Goal: Complete application form: Complete application form

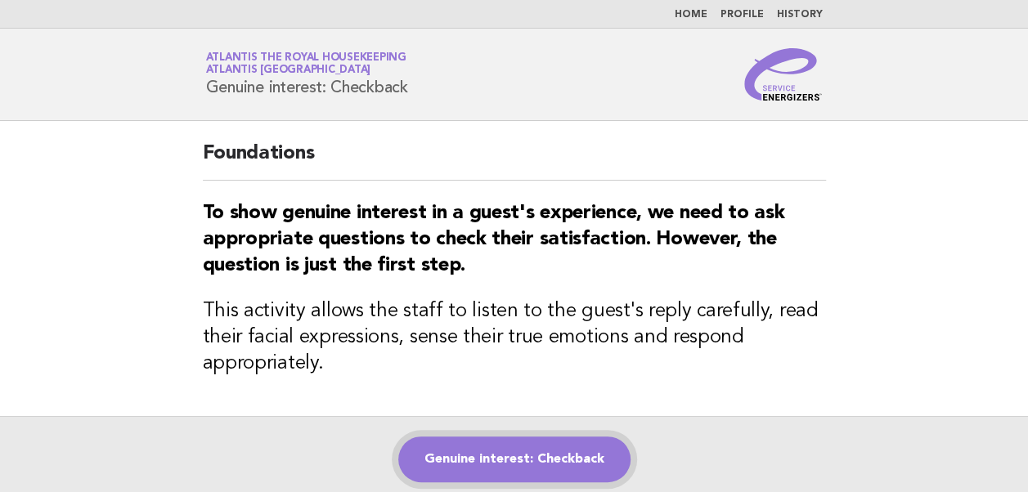
click at [496, 469] on link "Genuine interest: Checkback" at bounding box center [514, 460] width 232 height 46
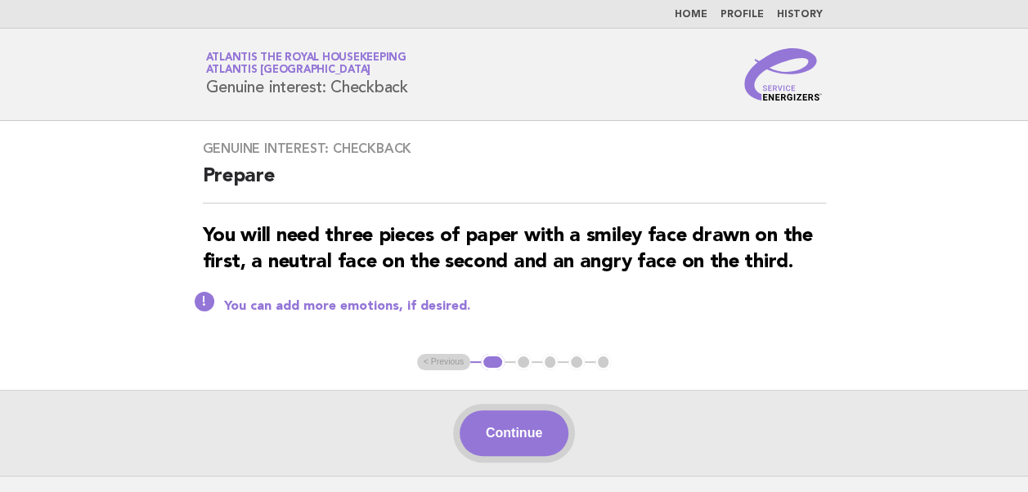
click at [508, 435] on button "Continue" at bounding box center [513, 433] width 109 height 46
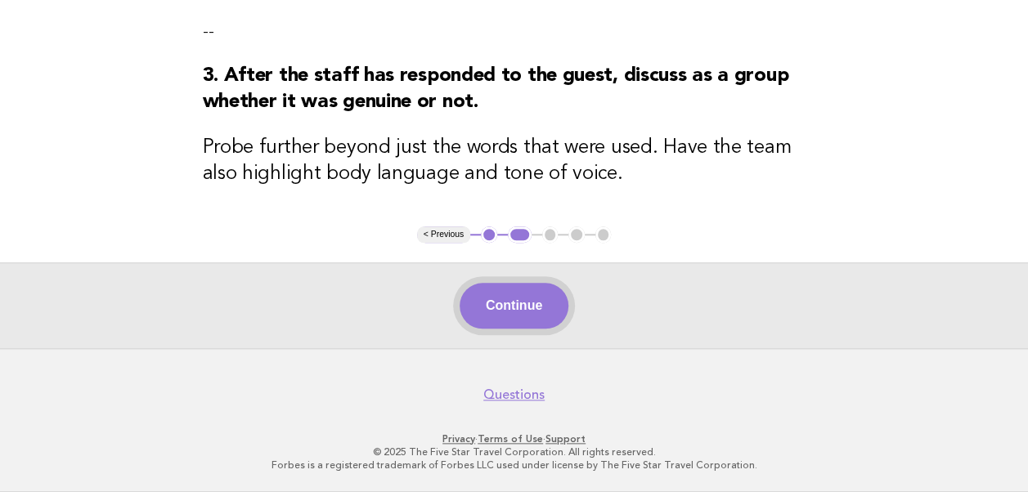
click at [508, 319] on button "Continue" at bounding box center [513, 306] width 109 height 46
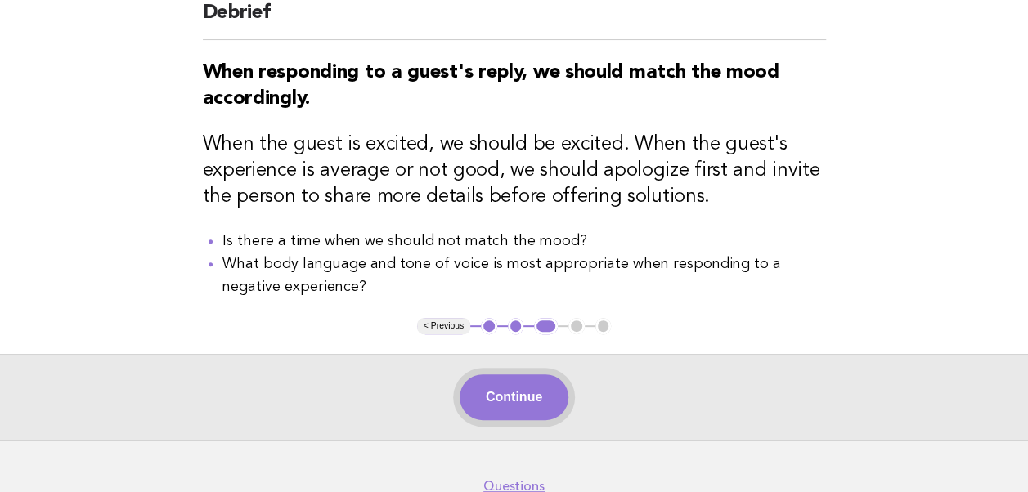
click at [512, 392] on button "Continue" at bounding box center [513, 397] width 109 height 46
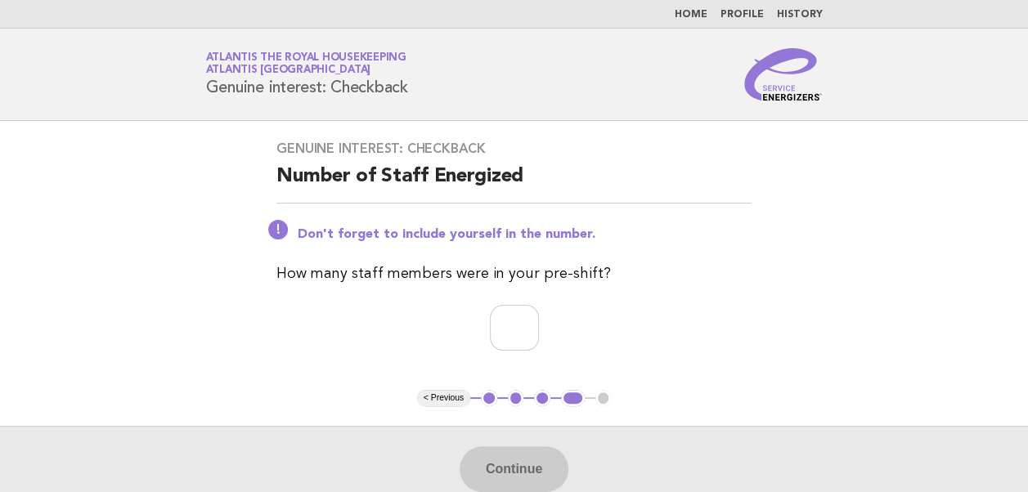
scroll to position [82, 0]
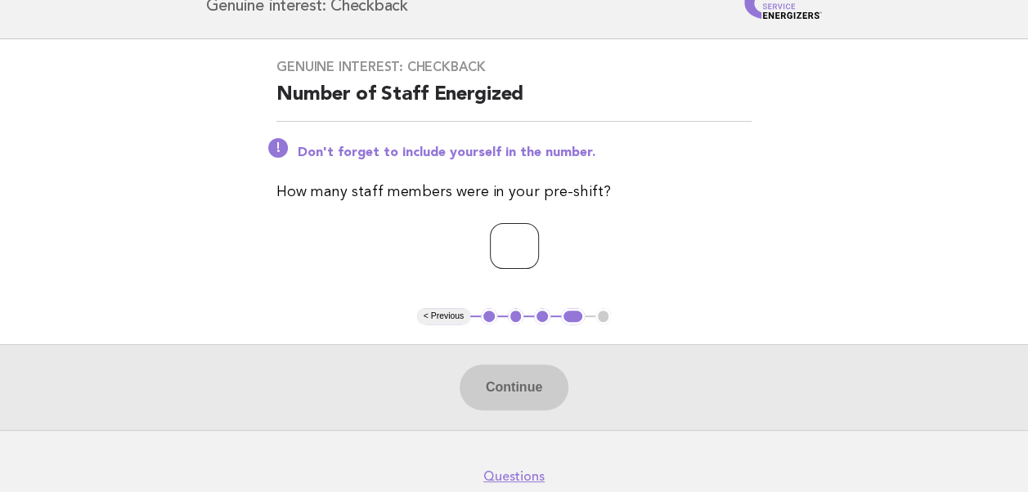
click at [490, 247] on input "number" at bounding box center [514, 246] width 49 height 46
type input "**"
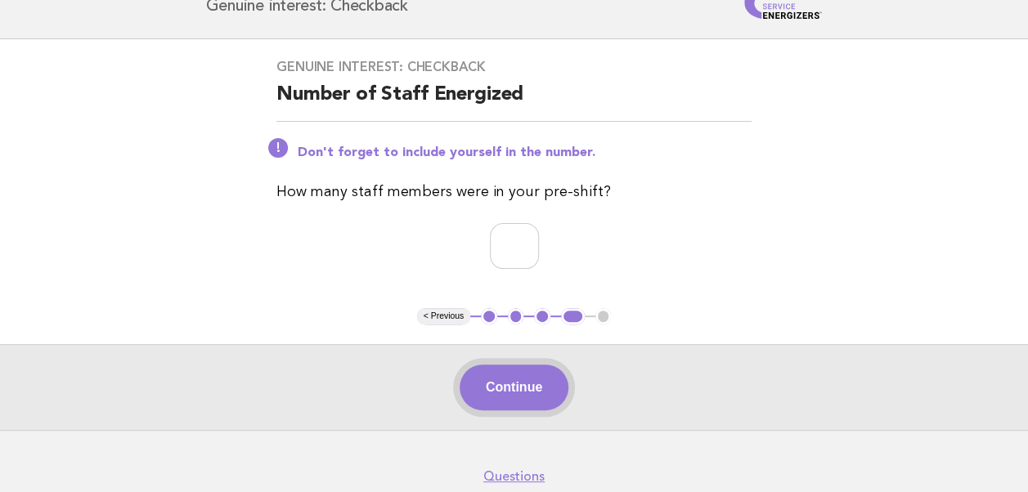
click at [521, 384] on button "Continue" at bounding box center [513, 388] width 109 height 46
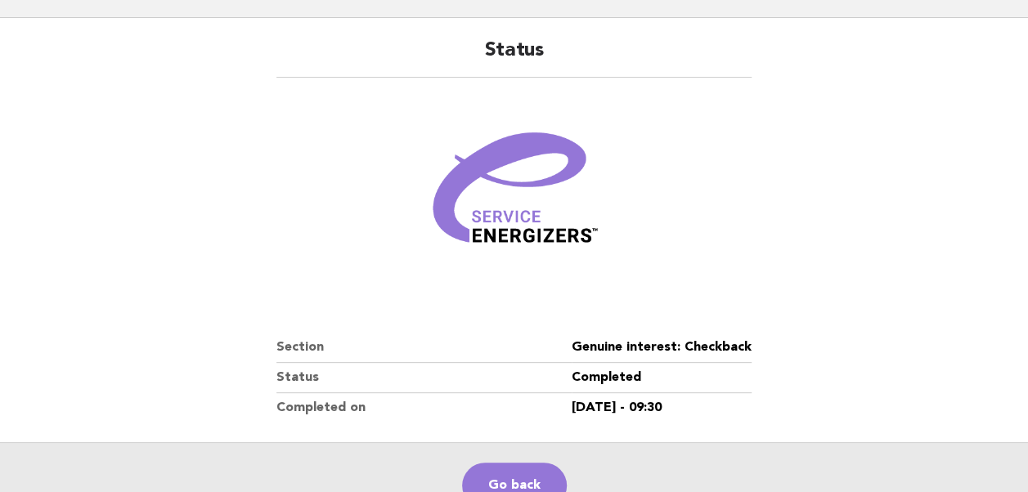
scroll to position [280, 0]
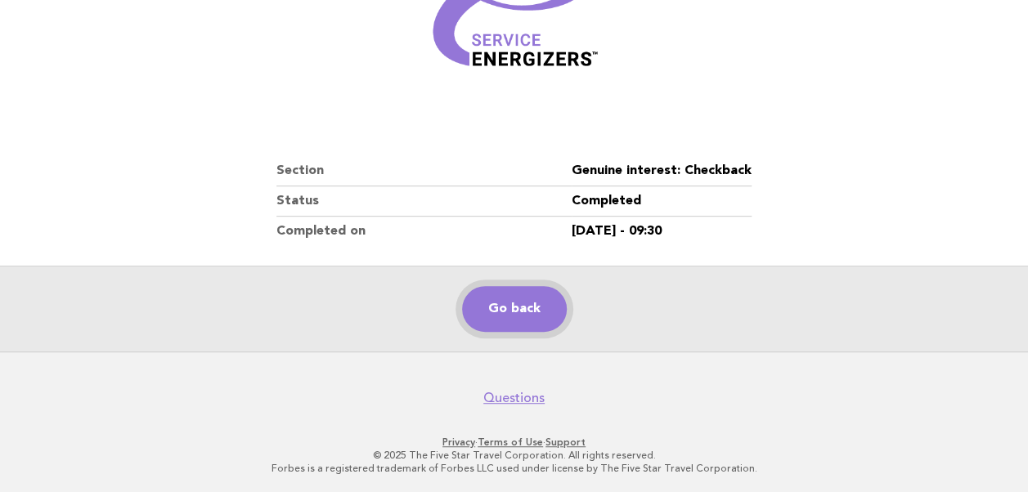
click at [518, 327] on link "Go back" at bounding box center [514, 309] width 105 height 46
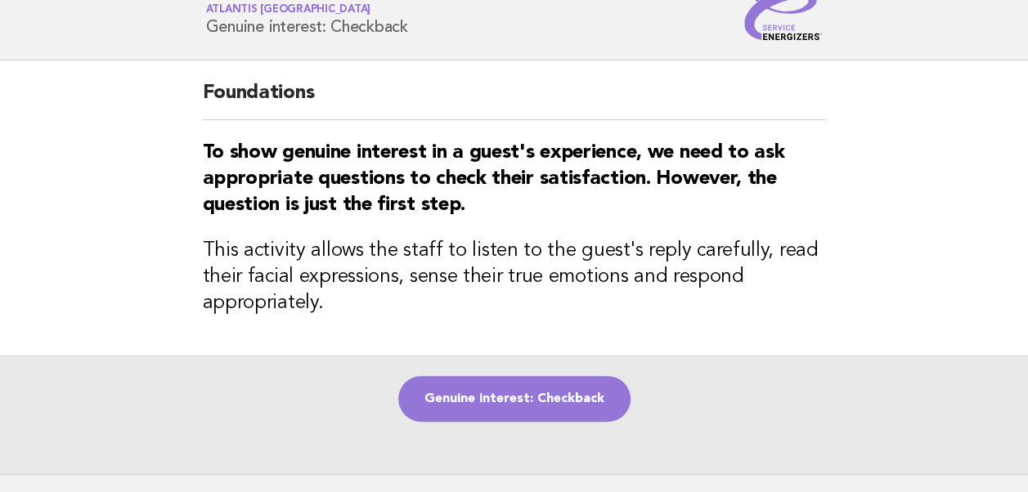
scroll to position [82, 0]
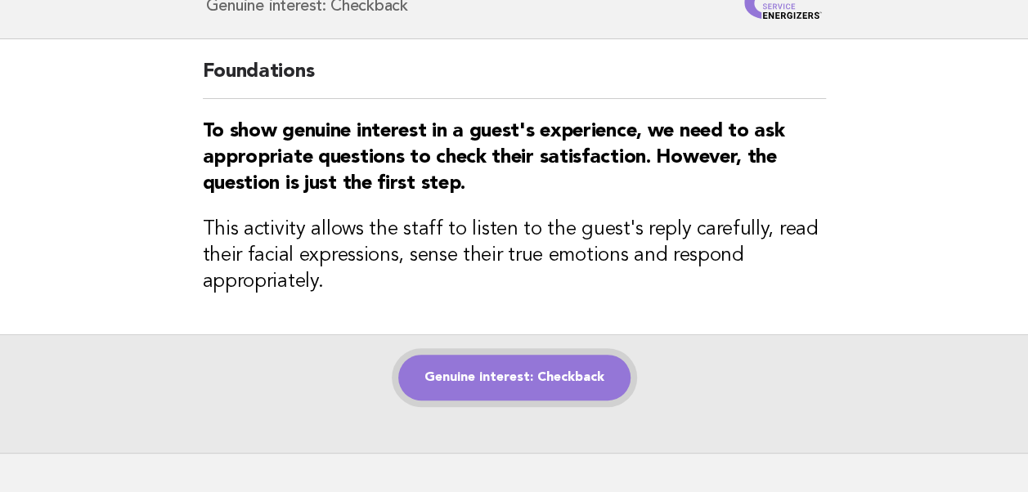
click at [480, 383] on link "Genuine interest: Checkback" at bounding box center [514, 378] width 232 height 46
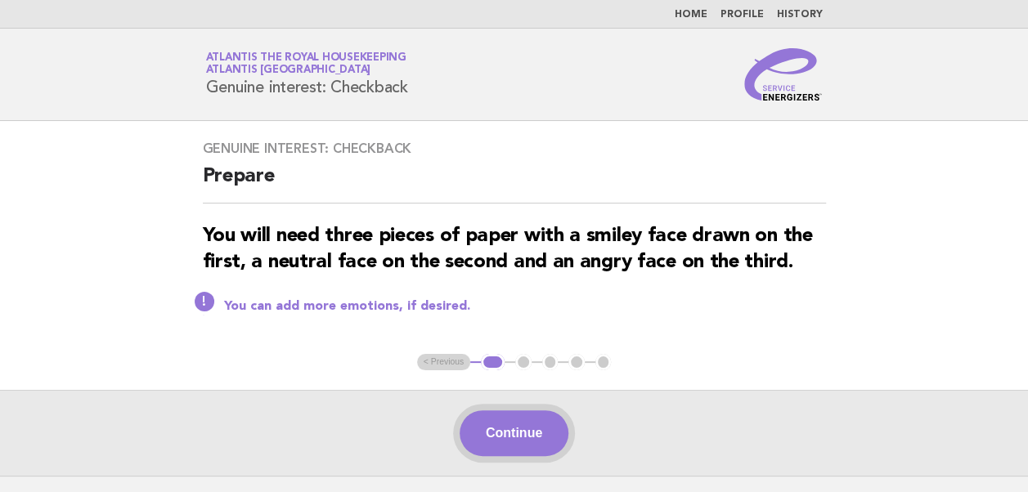
click at [527, 442] on button "Continue" at bounding box center [513, 433] width 109 height 46
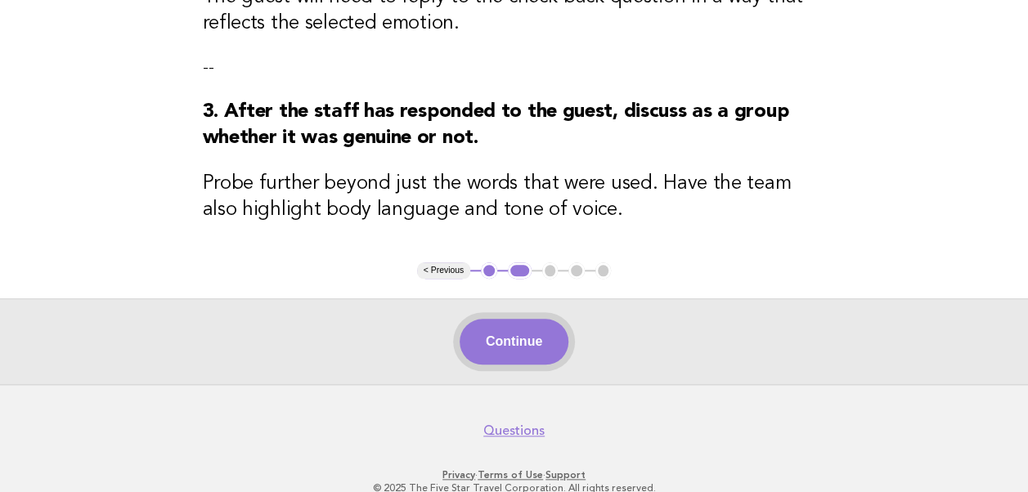
click at [514, 352] on button "Continue" at bounding box center [513, 342] width 109 height 46
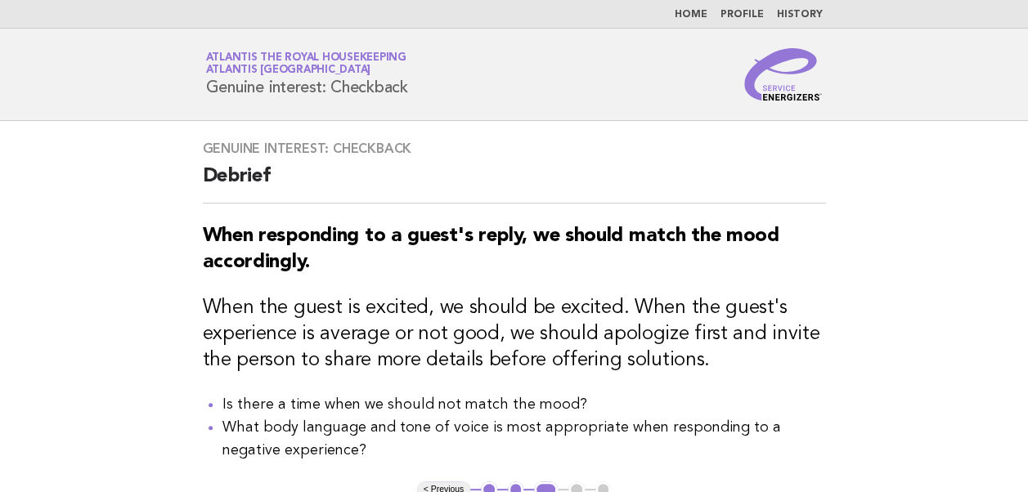
scroll to position [255, 0]
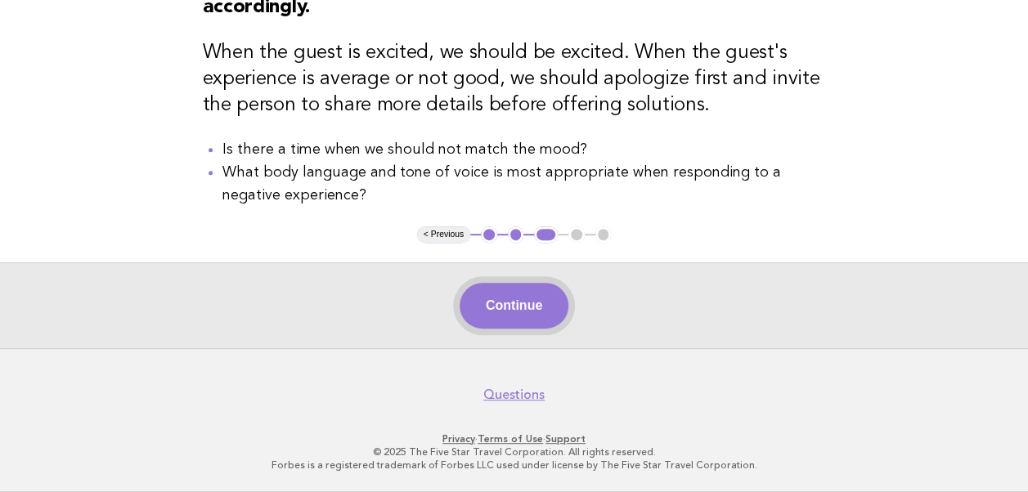
click at [519, 323] on button "Continue" at bounding box center [513, 306] width 109 height 46
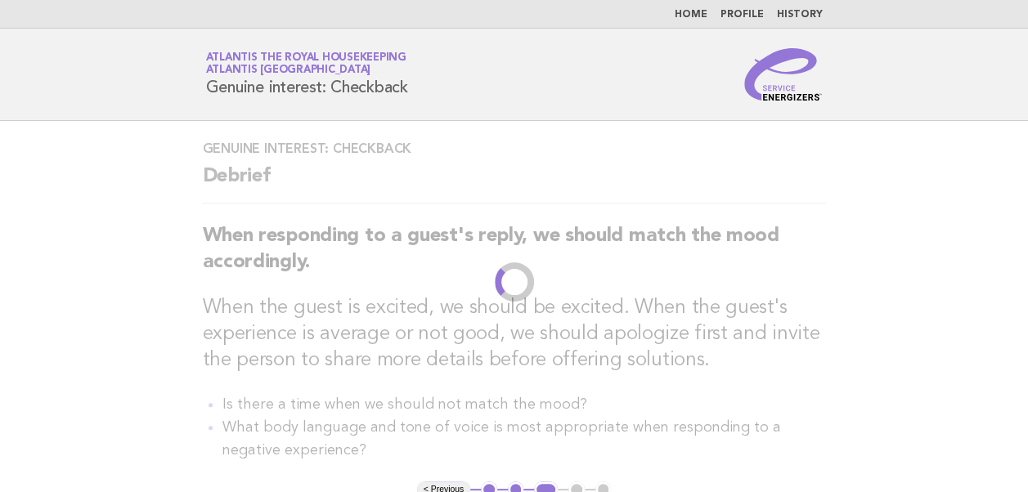
scroll to position [0, 0]
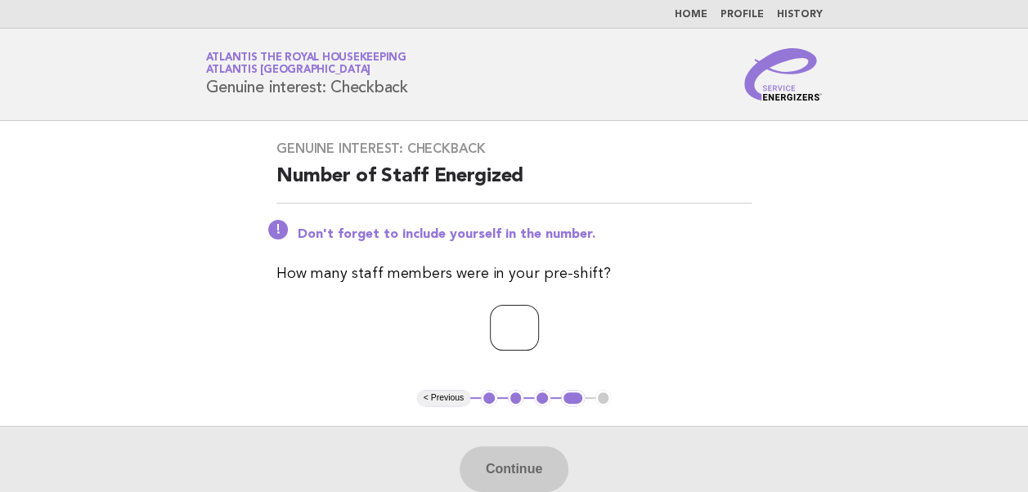
click at [501, 337] on input "number" at bounding box center [514, 328] width 49 height 46
type input "**"
click at [518, 468] on button "Continue" at bounding box center [513, 469] width 109 height 46
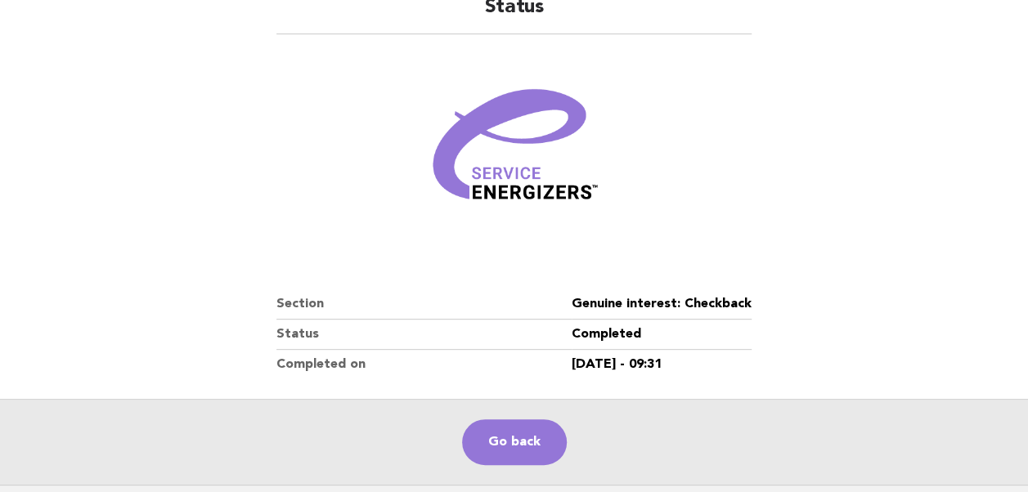
scroll to position [280, 0]
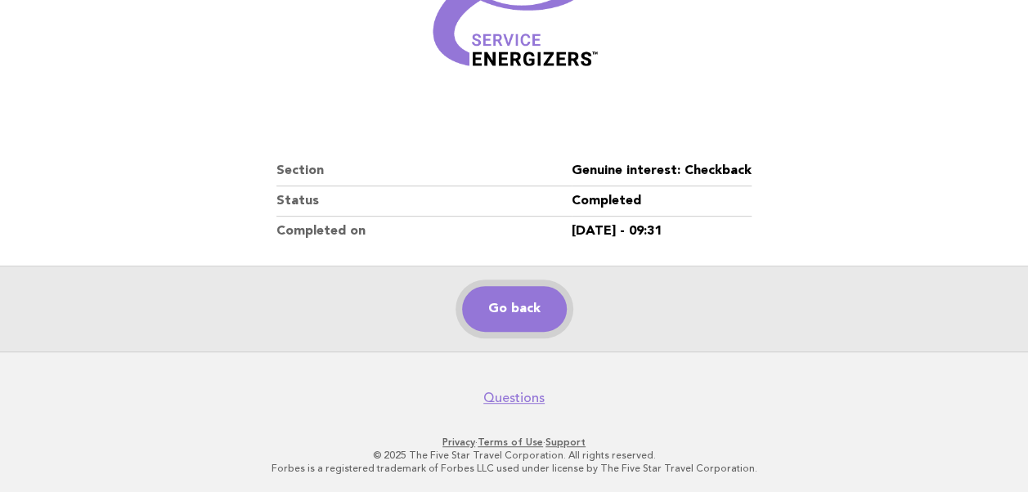
click at [517, 317] on link "Go back" at bounding box center [514, 309] width 105 height 46
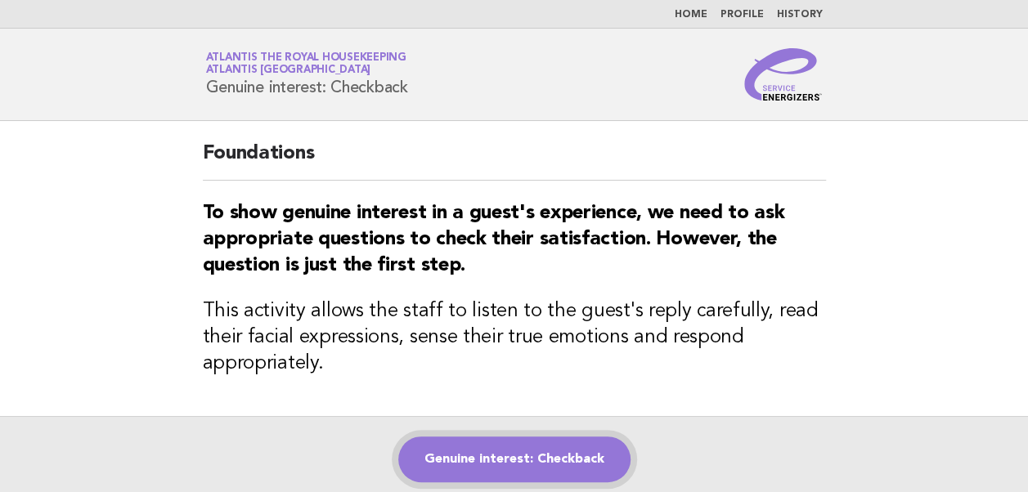
click at [520, 463] on link "Genuine interest: Checkback" at bounding box center [514, 460] width 232 height 46
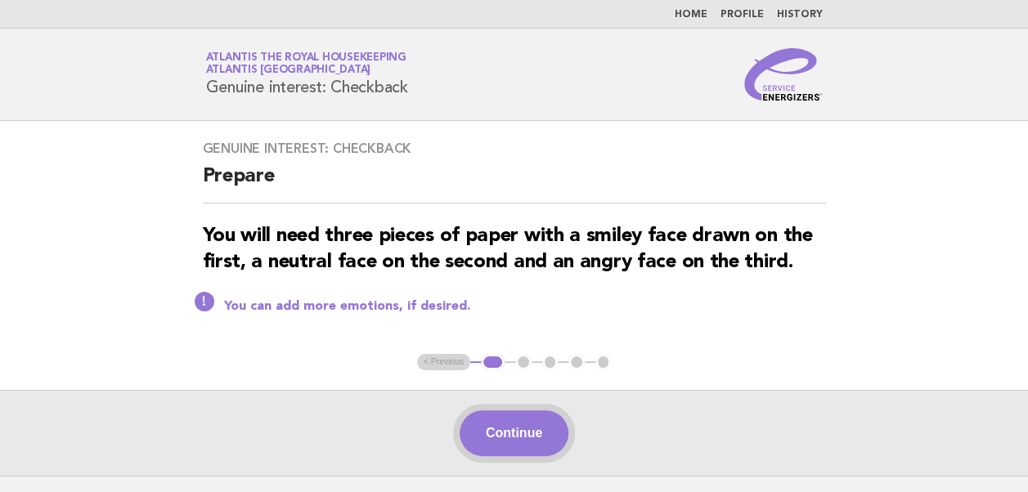
click at [535, 441] on button "Continue" at bounding box center [513, 433] width 109 height 46
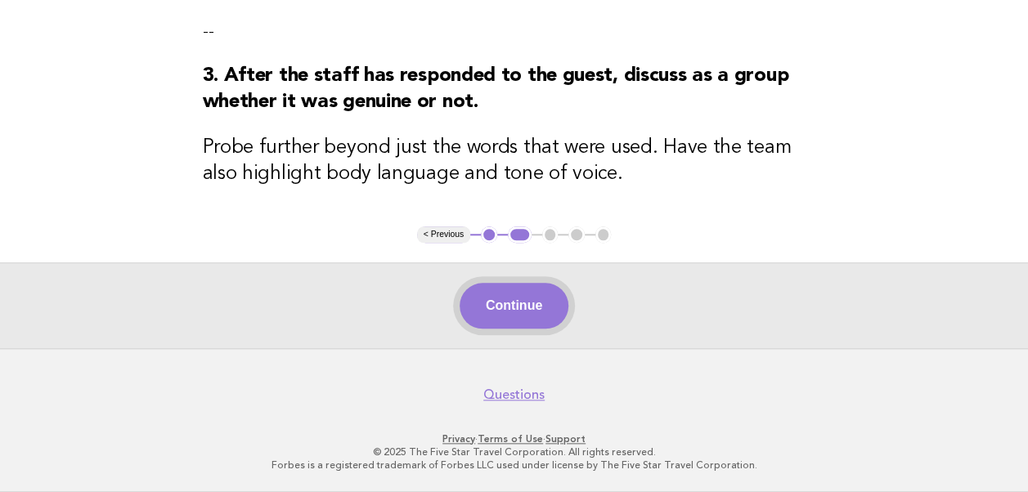
click at [503, 303] on button "Continue" at bounding box center [513, 306] width 109 height 46
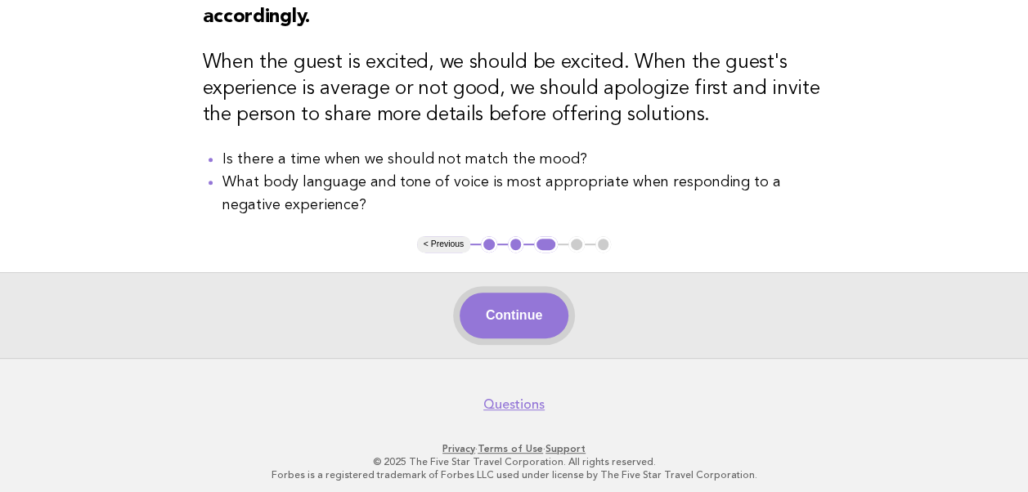
click at [517, 319] on button "Continue" at bounding box center [513, 316] width 109 height 46
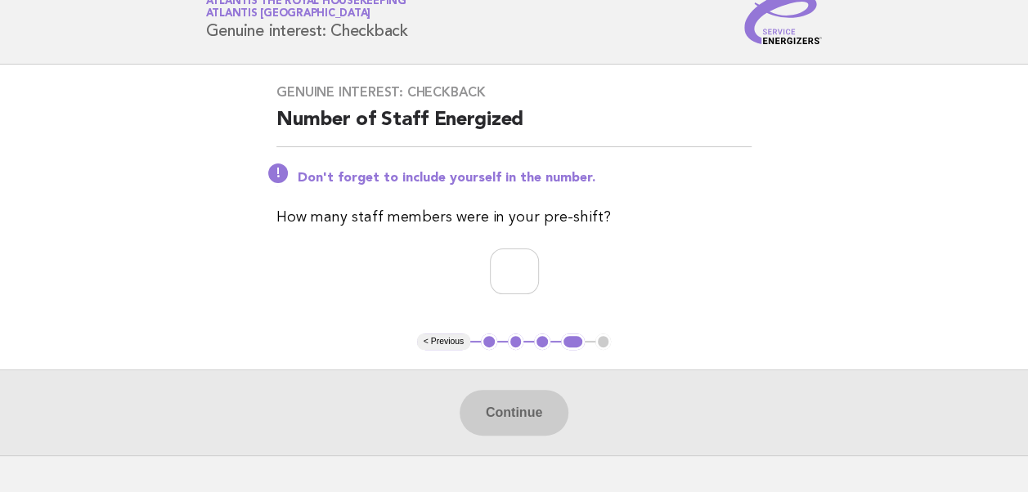
scroll to position [82, 0]
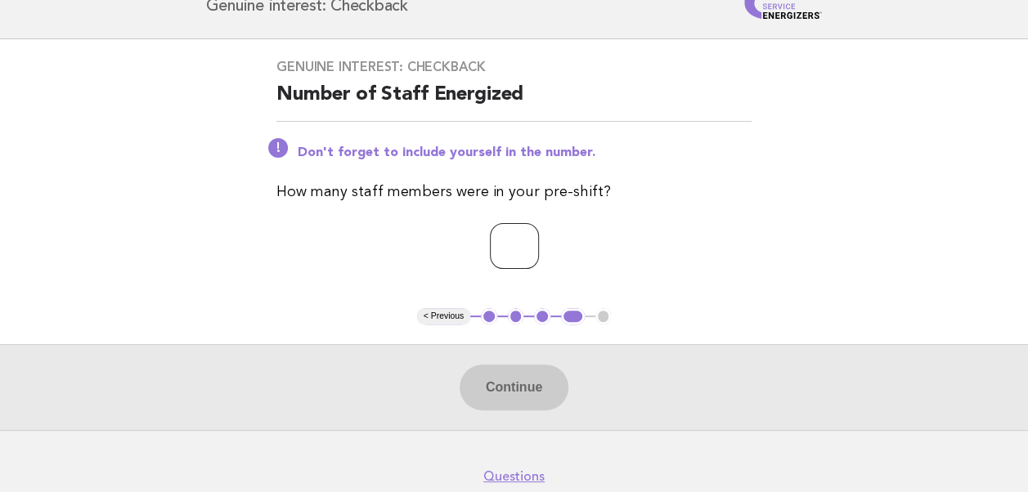
click at [500, 248] on input "number" at bounding box center [514, 246] width 49 height 46
type input "**"
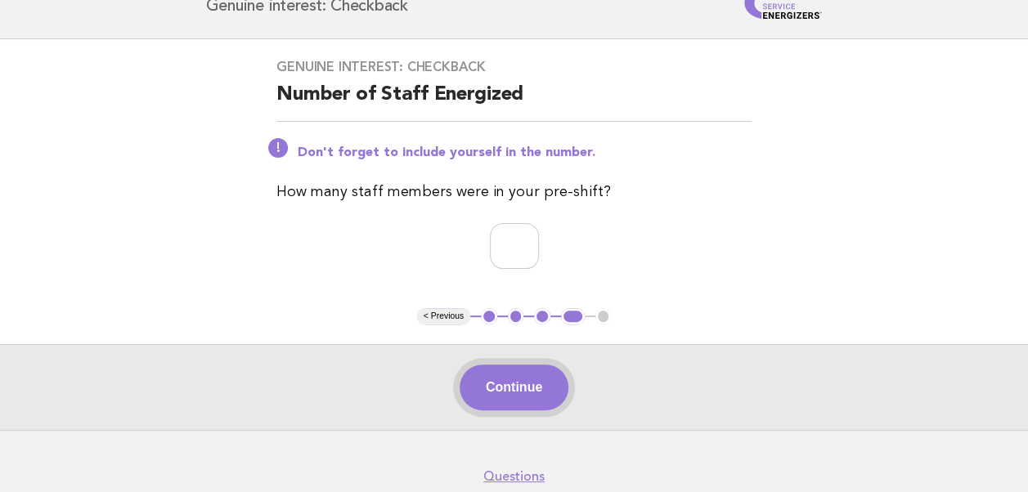
click at [517, 388] on button "Continue" at bounding box center [513, 388] width 109 height 46
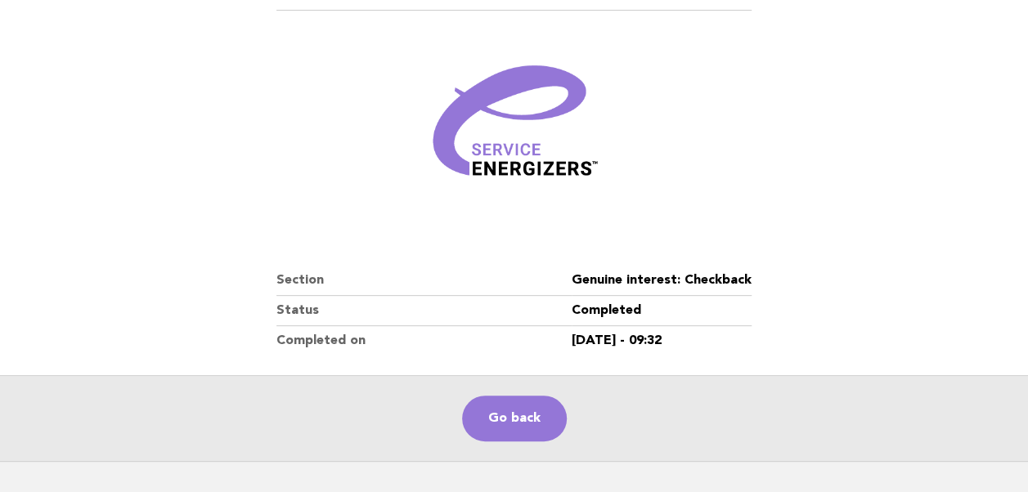
scroll to position [280, 0]
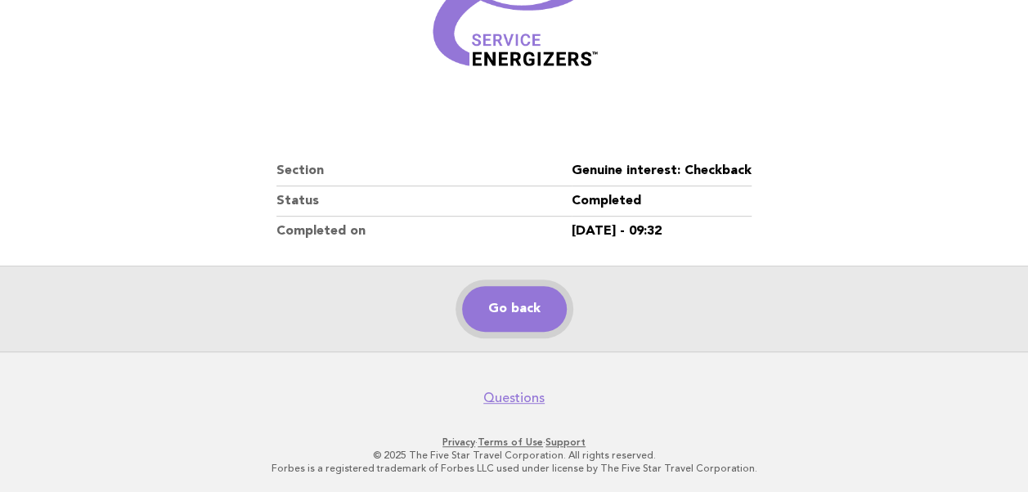
click at [500, 301] on link "Go back" at bounding box center [514, 309] width 105 height 46
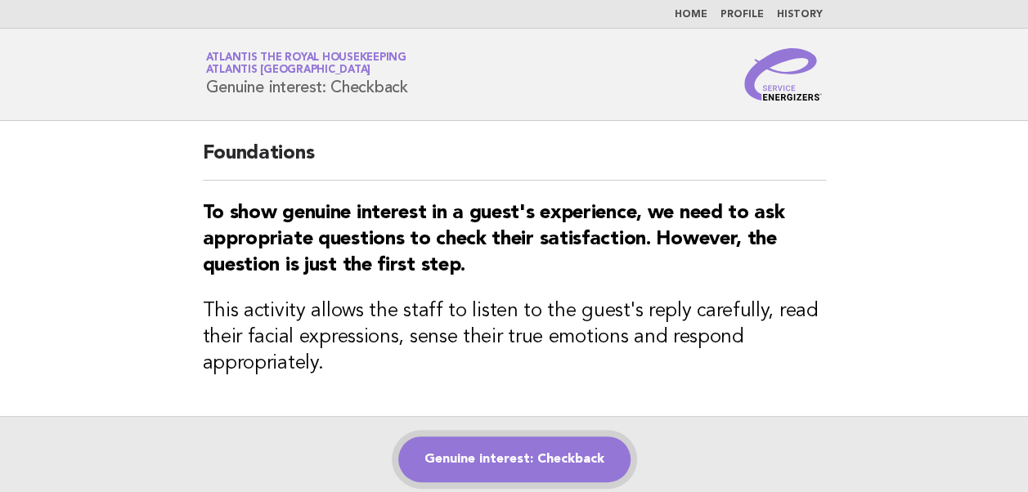
click at [490, 460] on link "Genuine interest: Checkback" at bounding box center [514, 460] width 232 height 46
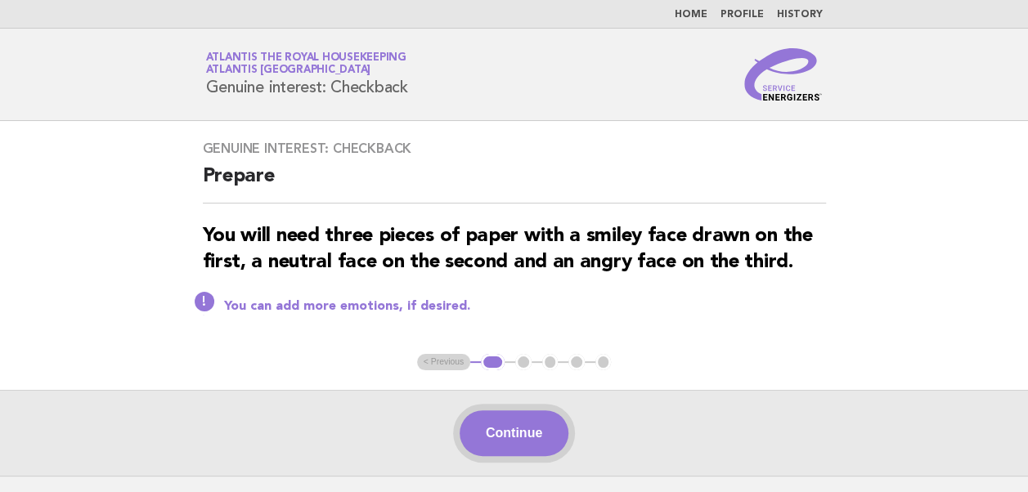
click at [500, 428] on button "Continue" at bounding box center [513, 433] width 109 height 46
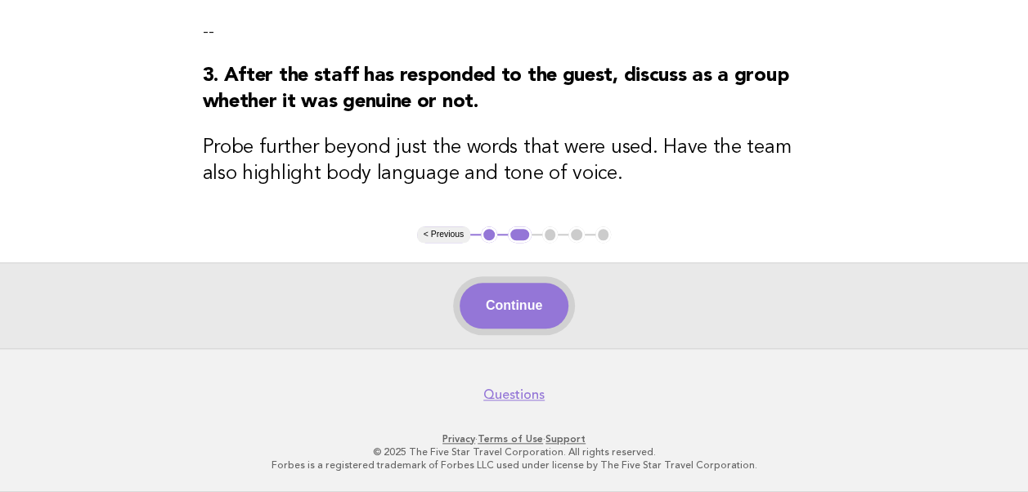
click at [502, 317] on button "Continue" at bounding box center [513, 306] width 109 height 46
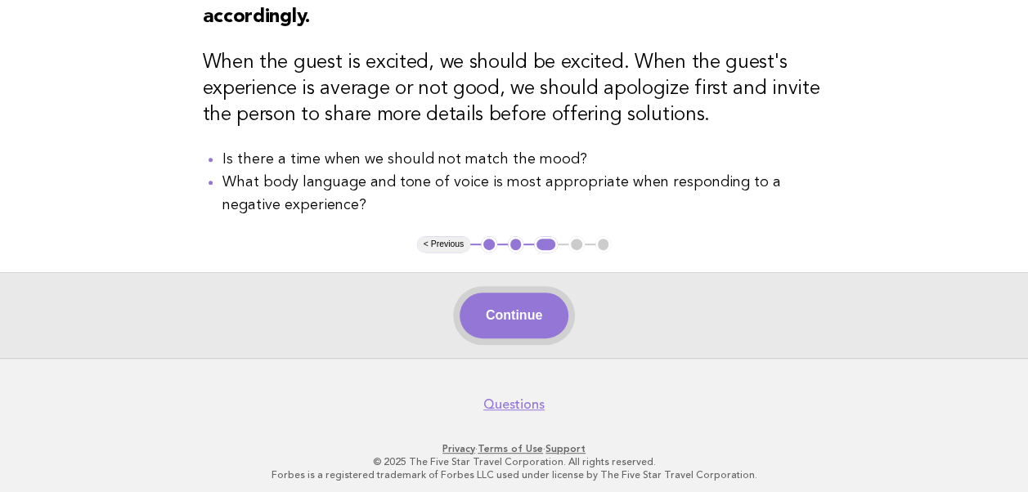
click at [509, 320] on button "Continue" at bounding box center [513, 316] width 109 height 46
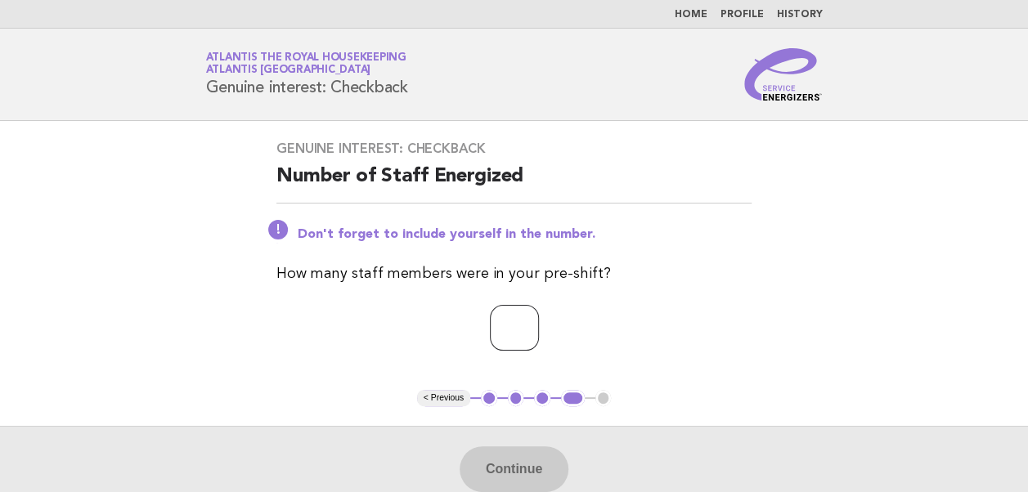
click at [490, 337] on input "number" at bounding box center [514, 328] width 49 height 46
type input "**"
click at [497, 471] on button "Continue" at bounding box center [513, 469] width 109 height 46
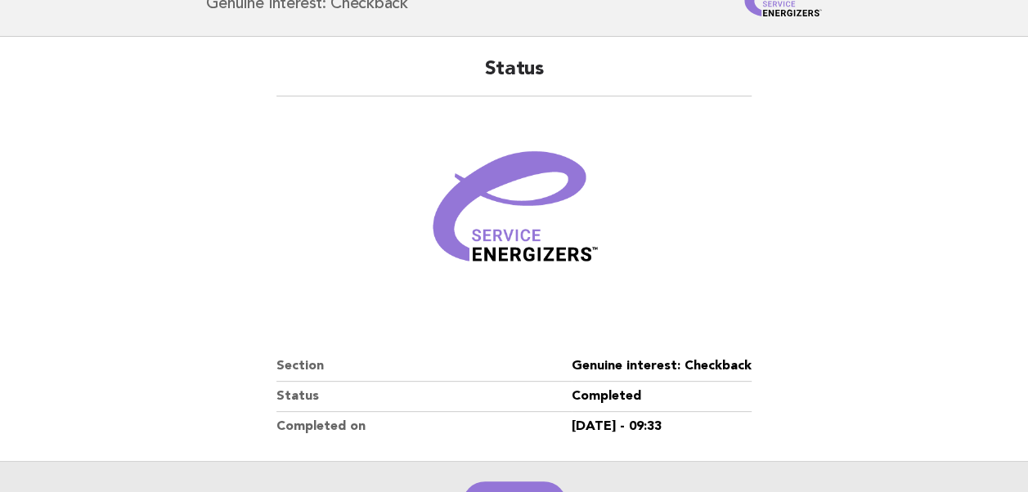
scroll to position [245, 0]
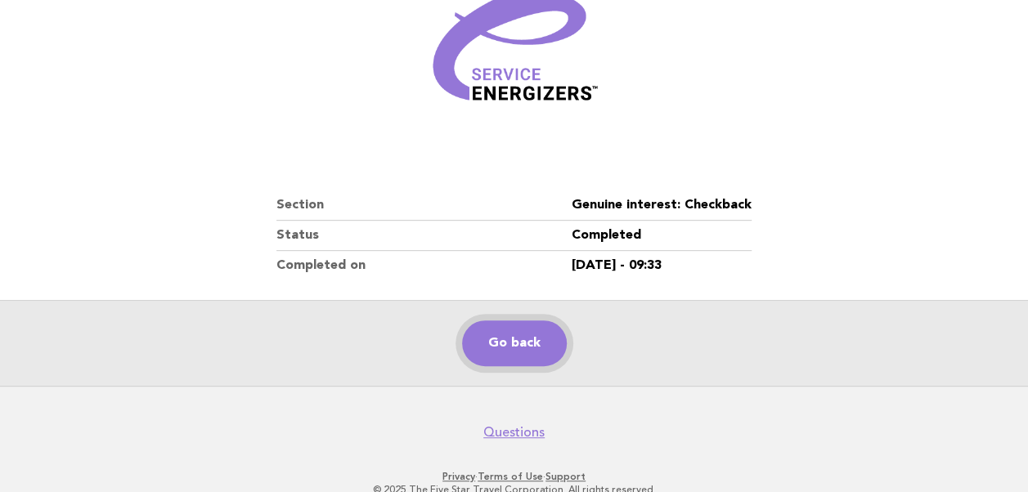
click at [505, 347] on link "Go back" at bounding box center [514, 343] width 105 height 46
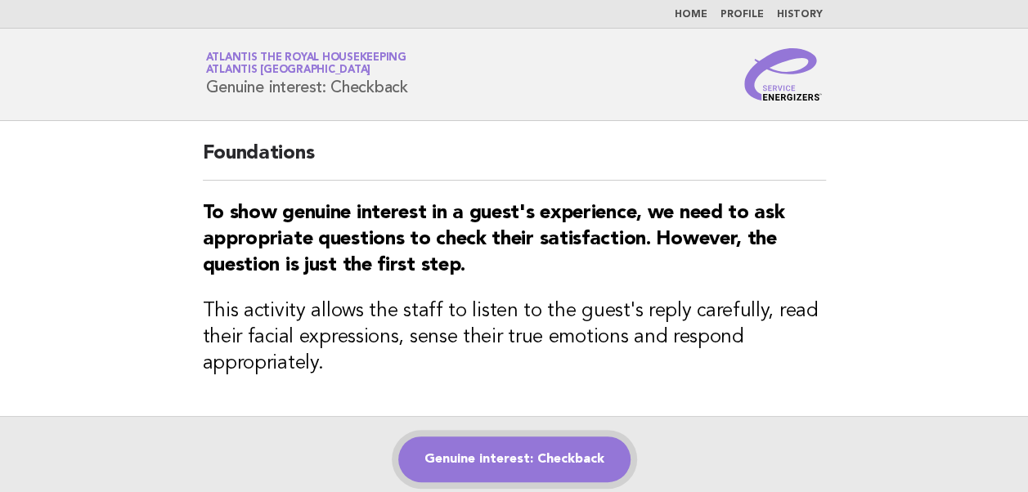
click at [513, 455] on link "Genuine interest: Checkback" at bounding box center [514, 460] width 232 height 46
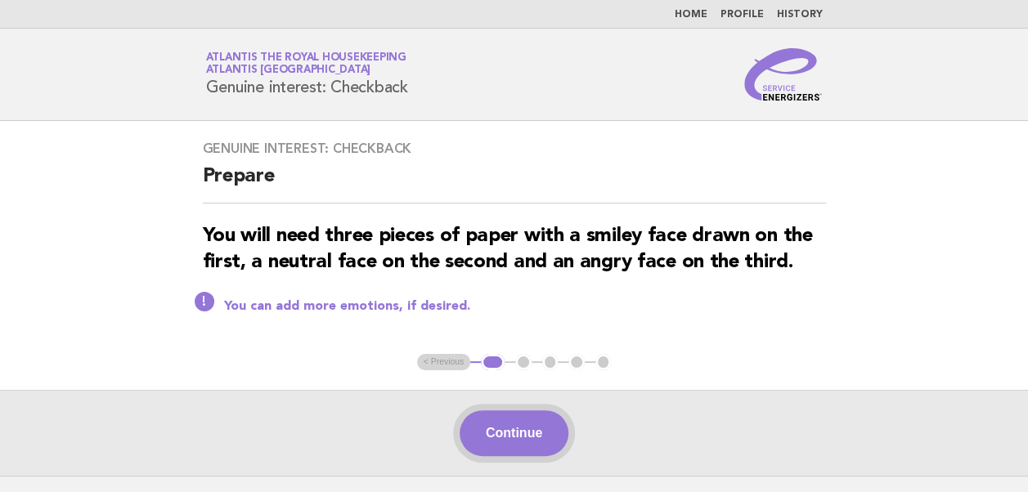
click at [517, 434] on button "Continue" at bounding box center [513, 433] width 109 height 46
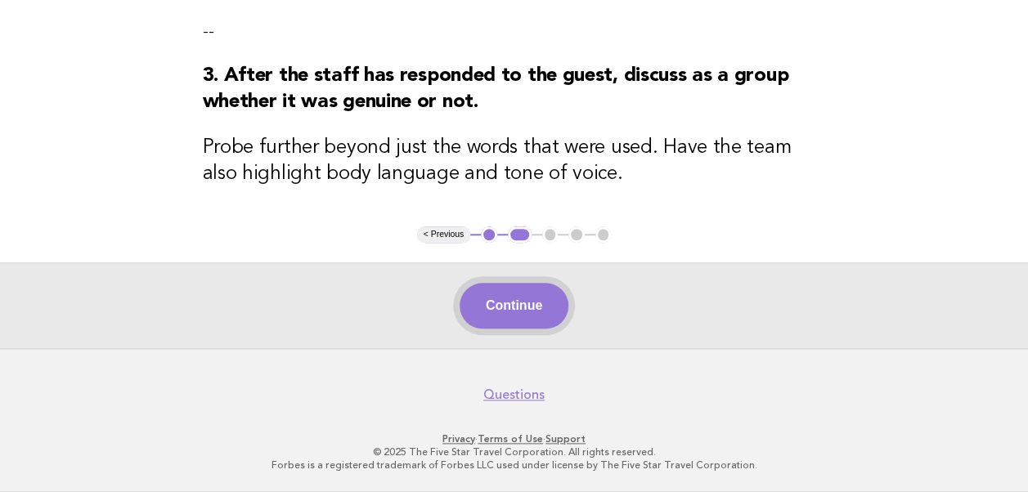
click at [497, 316] on button "Continue" at bounding box center [513, 306] width 109 height 46
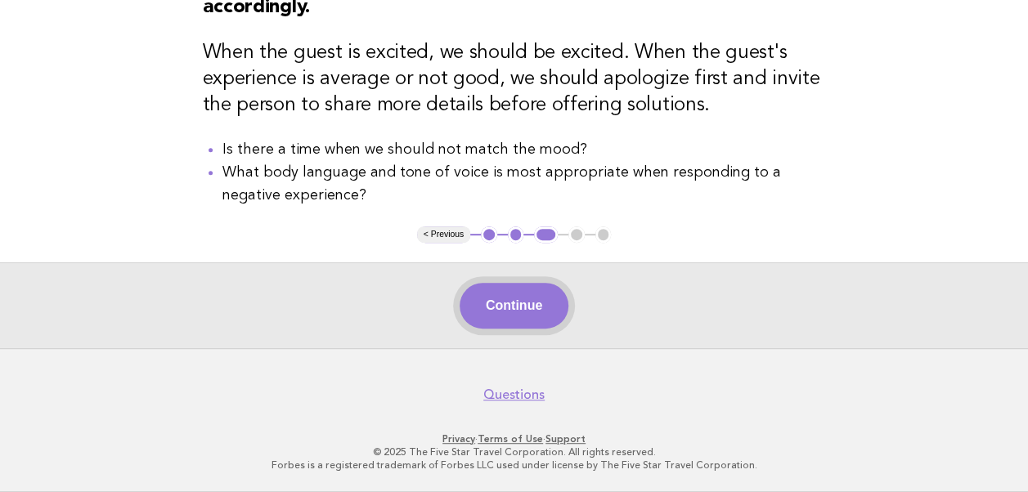
click at [505, 312] on button "Continue" at bounding box center [513, 306] width 109 height 46
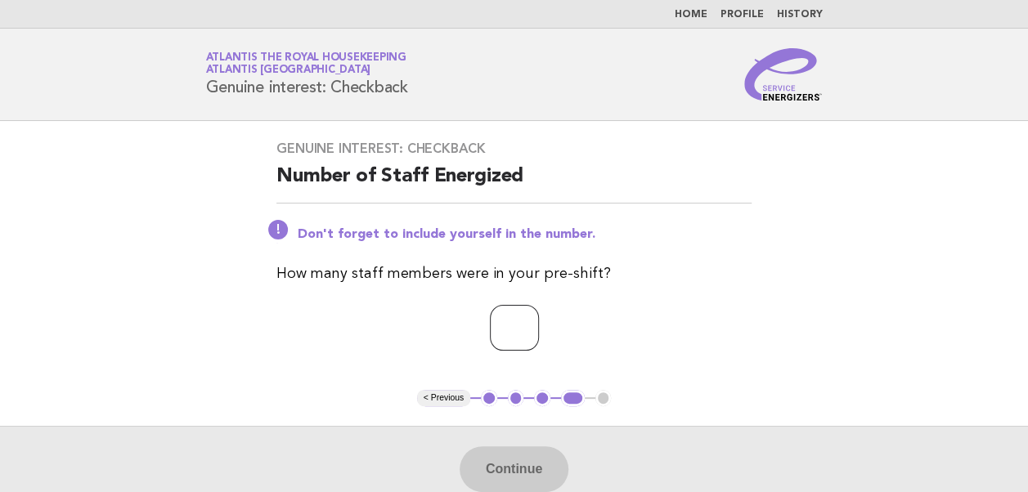
click at [509, 325] on input "number" at bounding box center [514, 328] width 49 height 46
type input "**"
click at [510, 471] on button "Continue" at bounding box center [513, 469] width 109 height 46
